Goal: Task Accomplishment & Management: Manage account settings

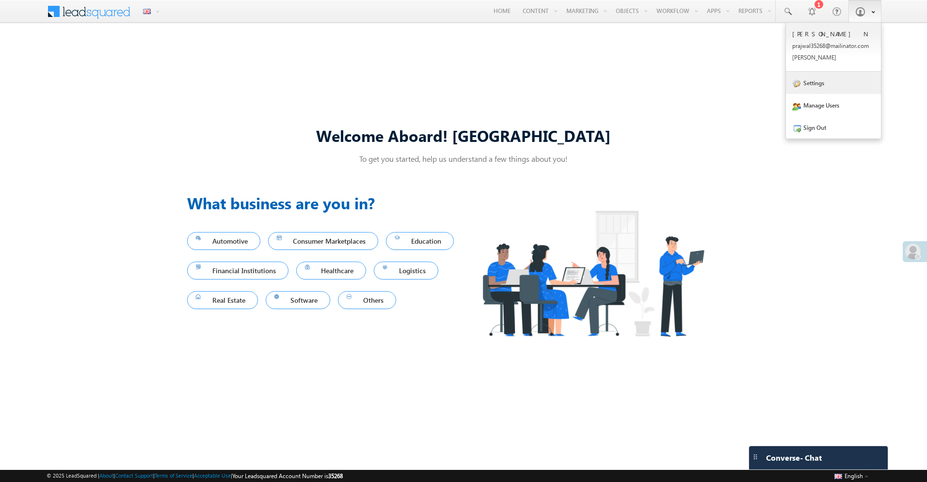
click at [835, 92] on link "Settings" at bounding box center [833, 83] width 95 height 22
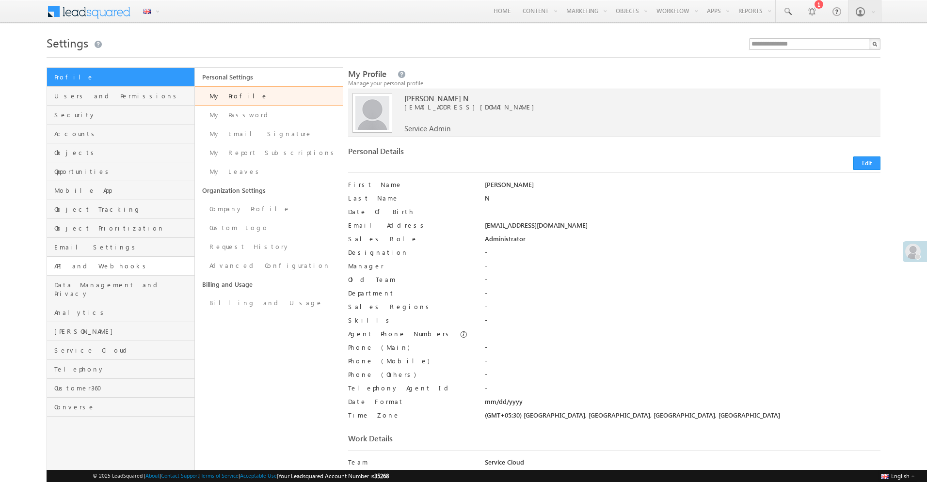
click at [142, 274] on link "API and Webhooks" at bounding box center [120, 266] width 147 height 19
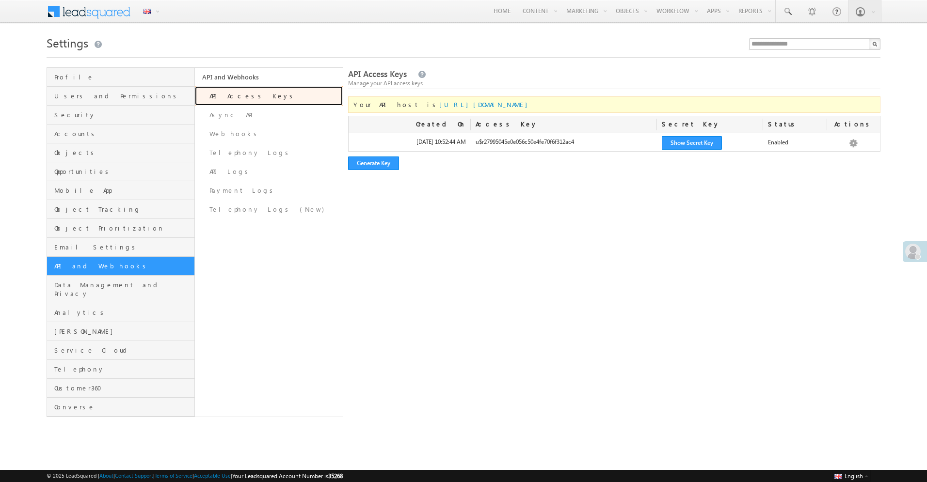
click at [242, 100] on link "API Access Keys" at bounding box center [269, 95] width 148 height 19
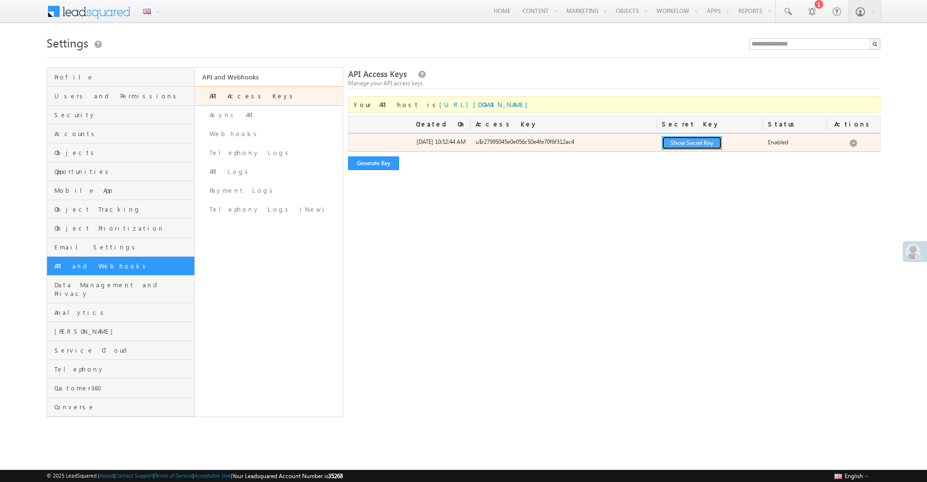
click at [684, 141] on button "Show Secret Key" at bounding box center [692, 143] width 60 height 14
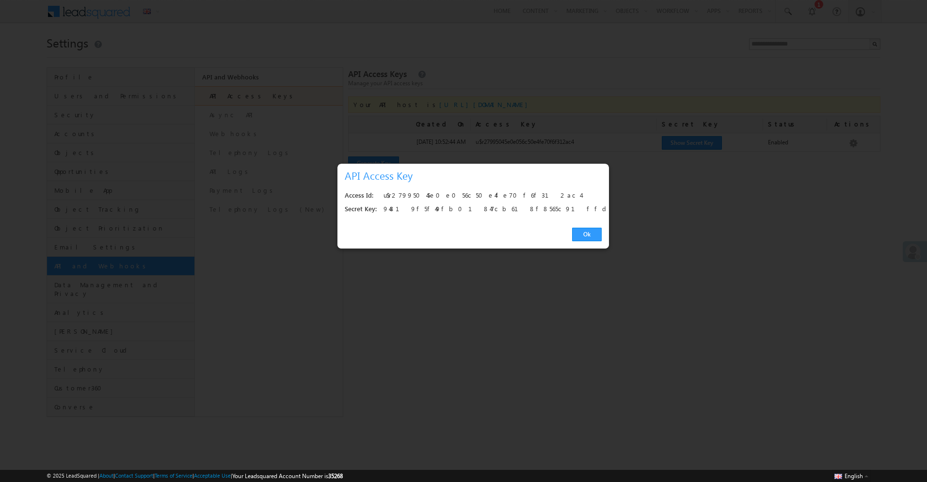
click at [454, 195] on div "u$r27995045e0e056c50e4fe70f6f312ac4" at bounding box center [489, 196] width 213 height 14
click at [402, 203] on div "94819f5f49fb01847cb618f8565c91ffd5ce4463" at bounding box center [489, 210] width 213 height 14
drag, startPoint x: 383, startPoint y: 198, endPoint x: 558, endPoint y: 193, distance: 175.1
click at [558, 193] on div "u$r27995045e0e056c50e4fe70f6f312ac4" at bounding box center [489, 196] width 213 height 14
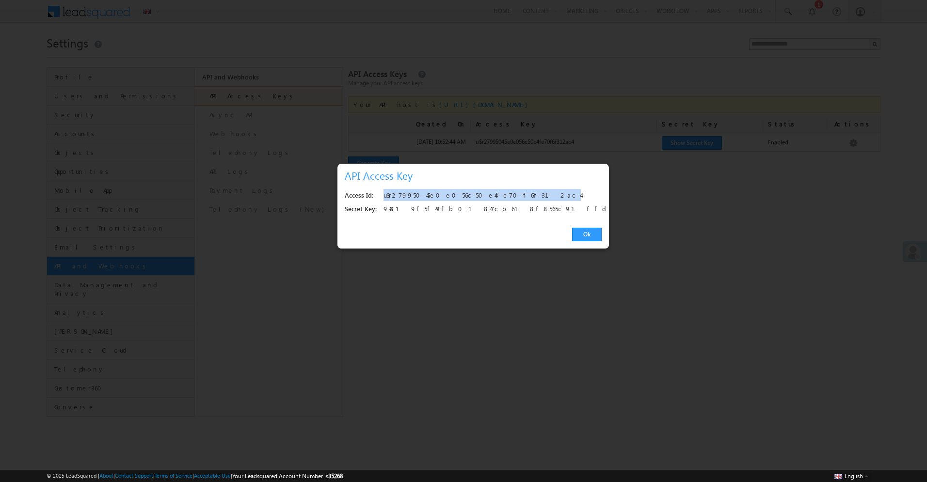
copy div "u$r27995045e0e056c50e4fe70f6f312ac4"
click at [458, 210] on div "94819f5f49fb01847cb618f8565c91ffd5ce4463" at bounding box center [489, 210] width 213 height 14
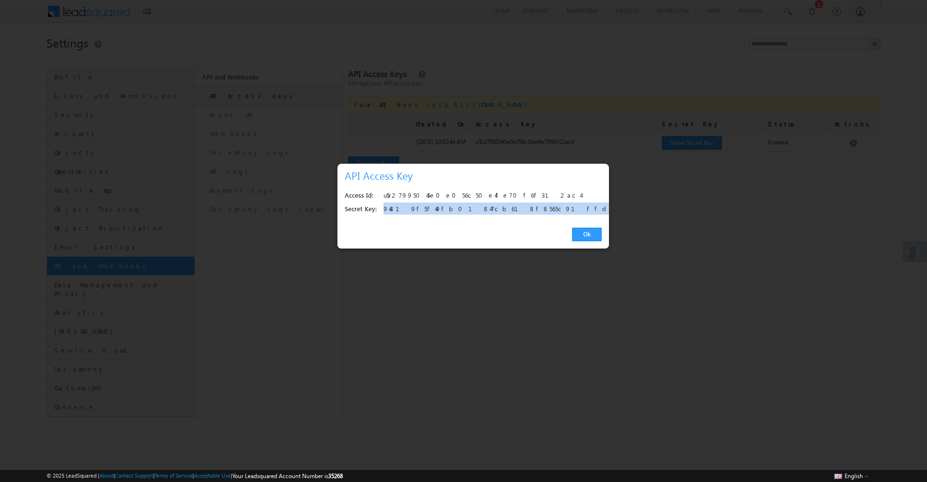
click at [458, 210] on div "94819f5f49fb01847cb618f8565c91ffd5ce4463" at bounding box center [489, 210] width 213 height 14
